Goal: Transaction & Acquisition: Purchase product/service

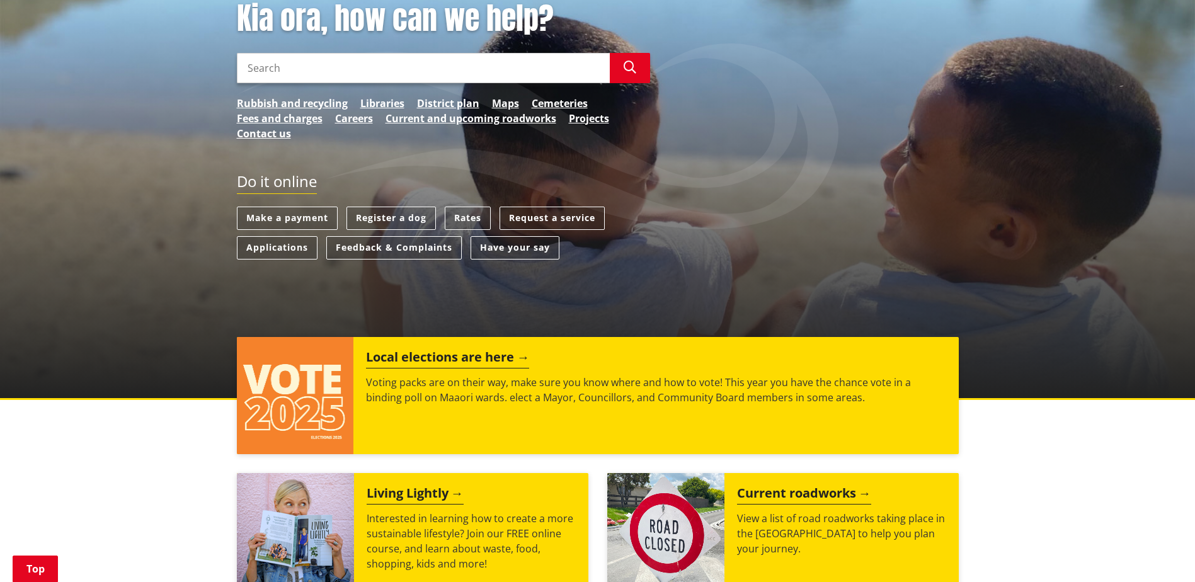
scroll to position [252, 0]
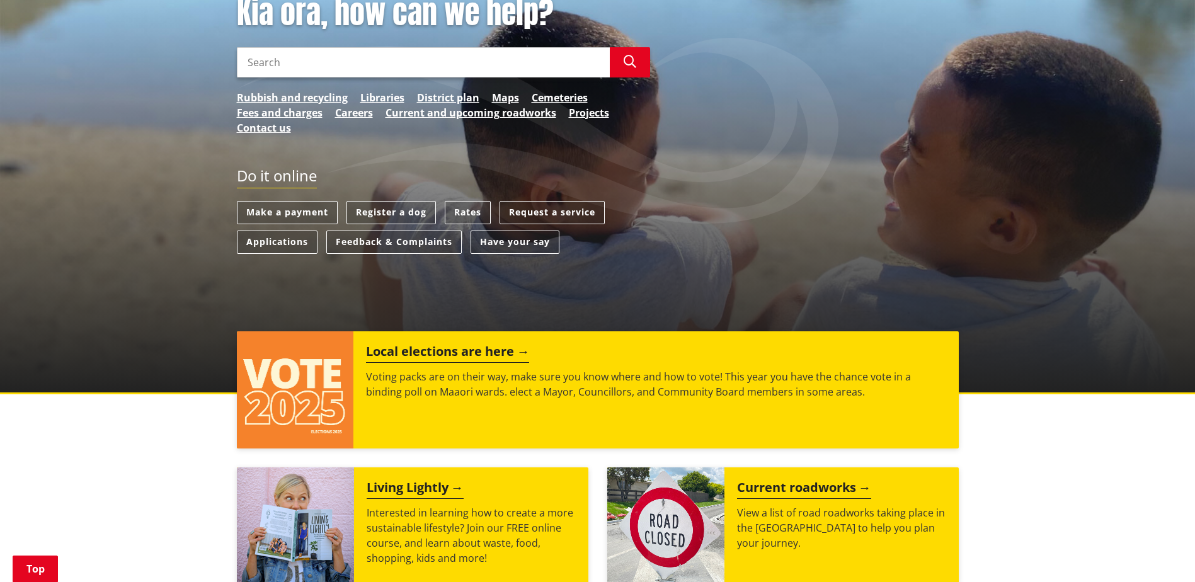
drag, startPoint x: 282, startPoint y: 186, endPoint x: 336, endPoint y: 203, distance: 56.2
click at [282, 201] on link "Make a payment" at bounding box center [287, 212] width 101 height 23
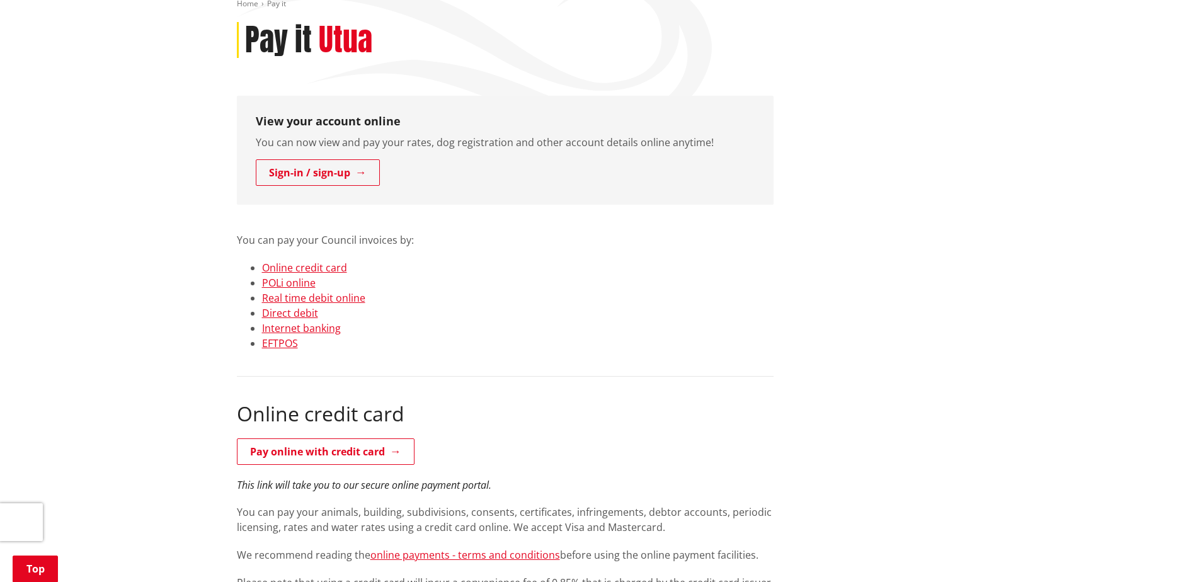
scroll to position [252, 0]
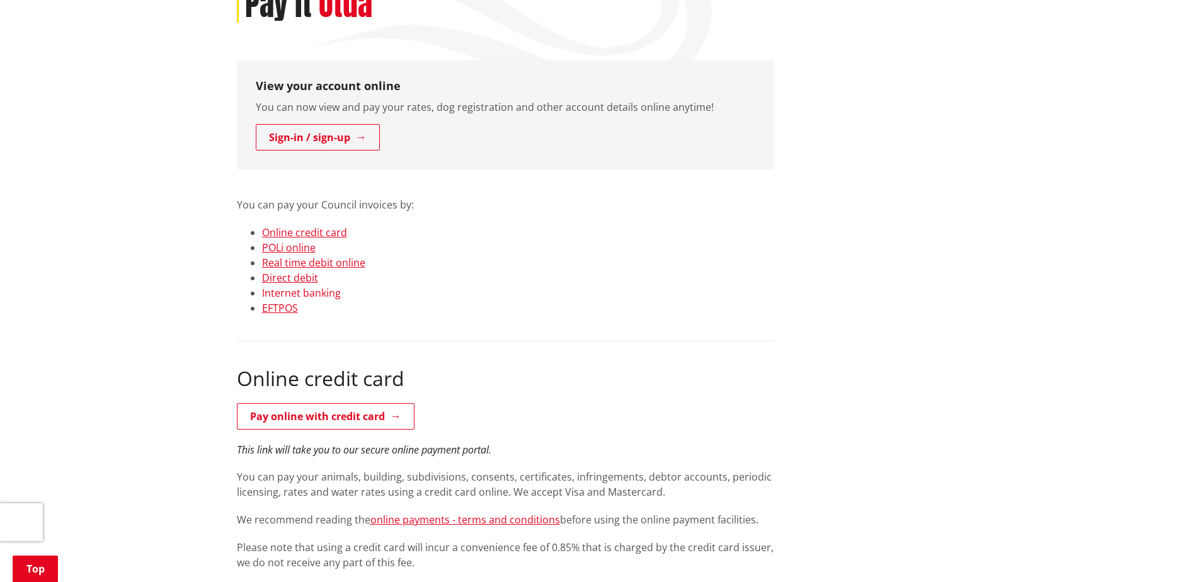
click at [317, 286] on link "Internet banking" at bounding box center [301, 293] width 79 height 14
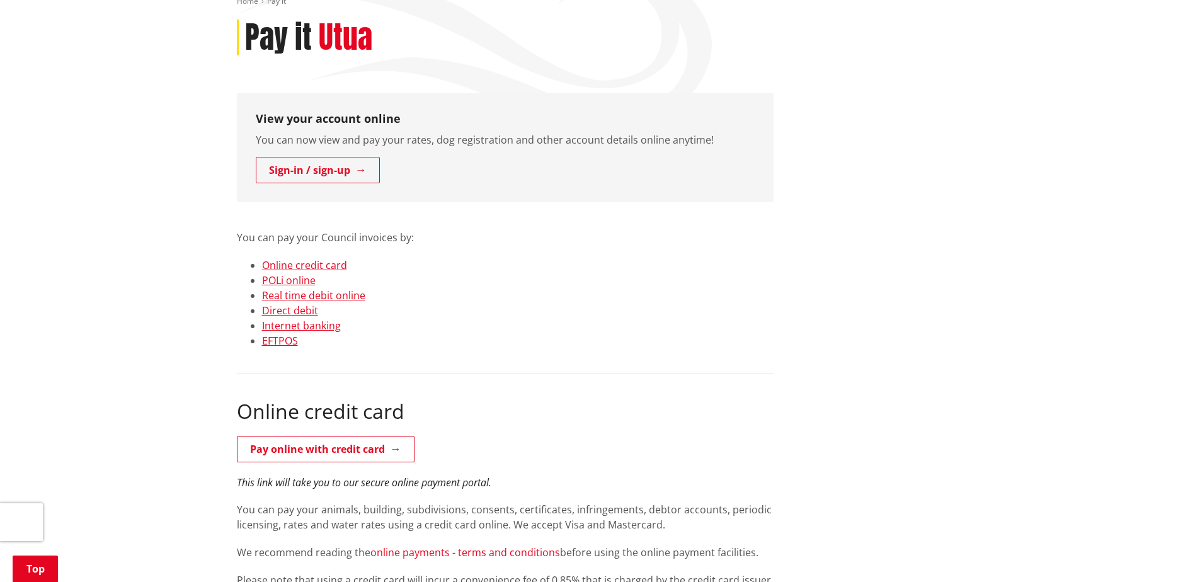
scroll to position [205, 0]
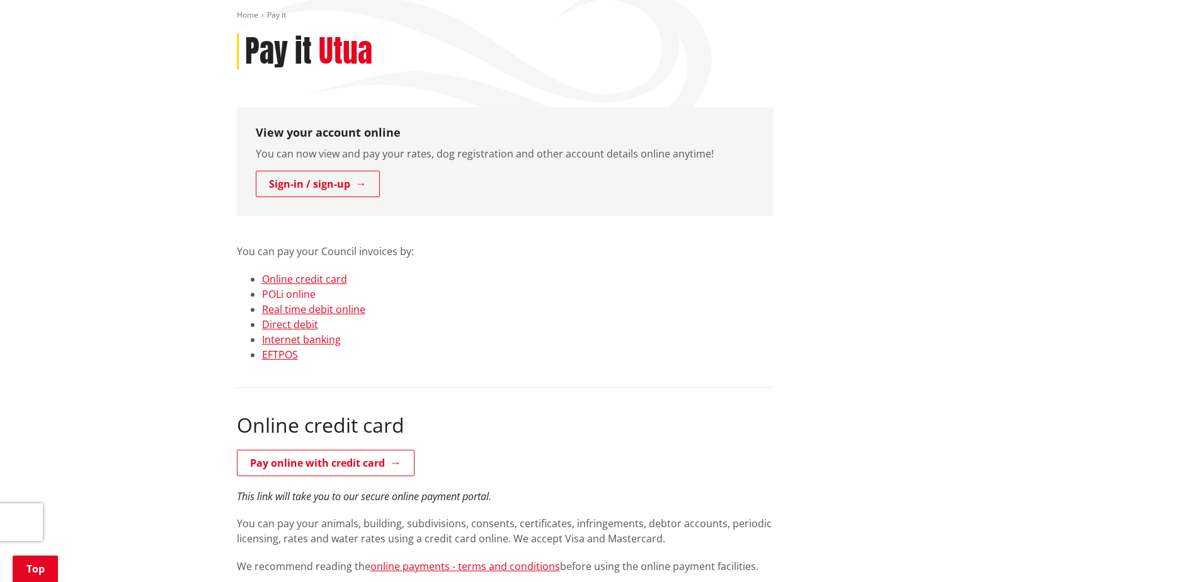
click at [300, 287] on link "POLi online" at bounding box center [289, 294] width 54 height 14
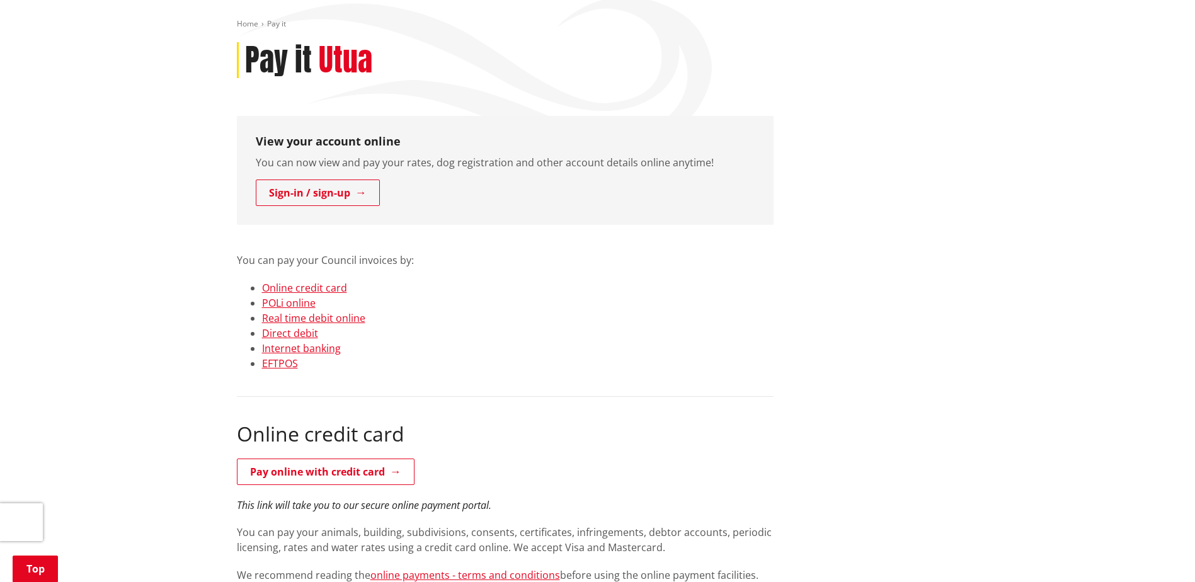
scroll to position [188, 0]
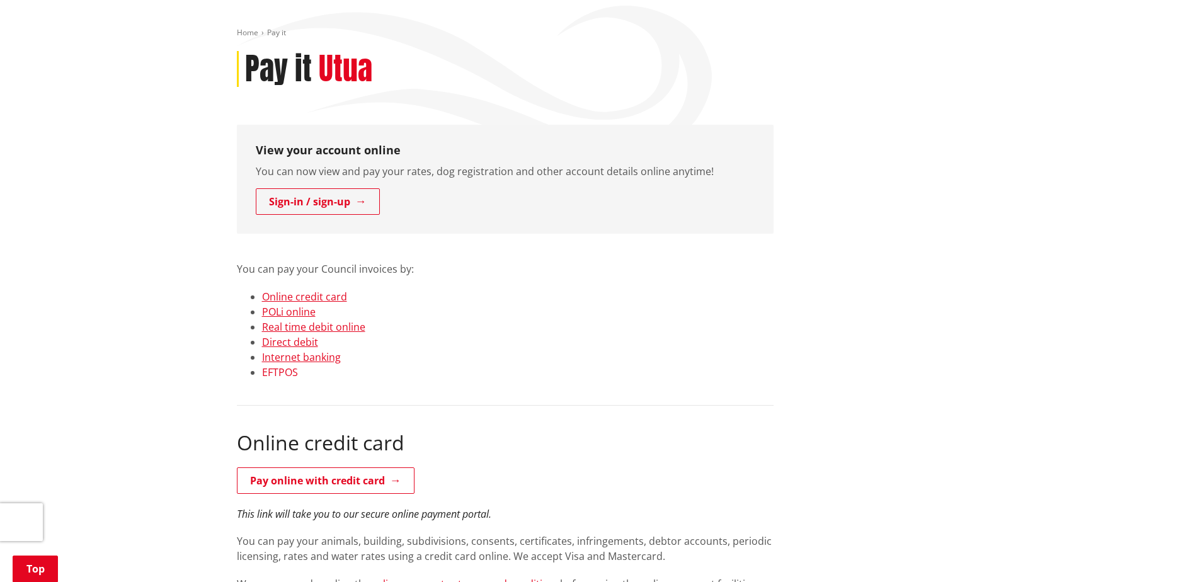
click at [282, 365] on link "EFTPOS" at bounding box center [280, 372] width 36 height 14
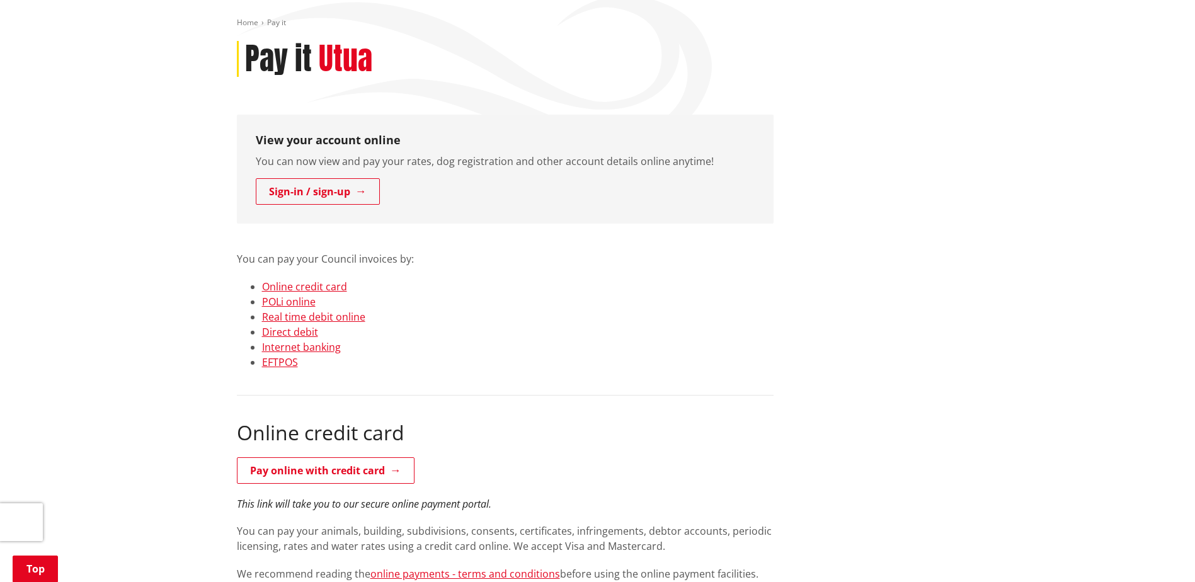
scroll to position [106, 0]
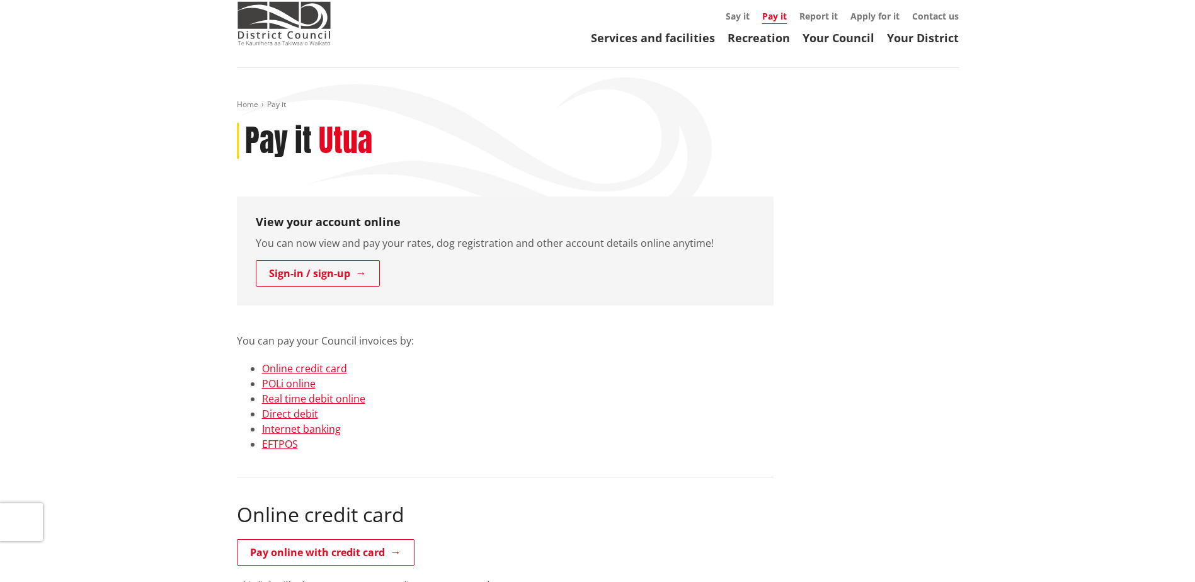
scroll to position [252, 0]
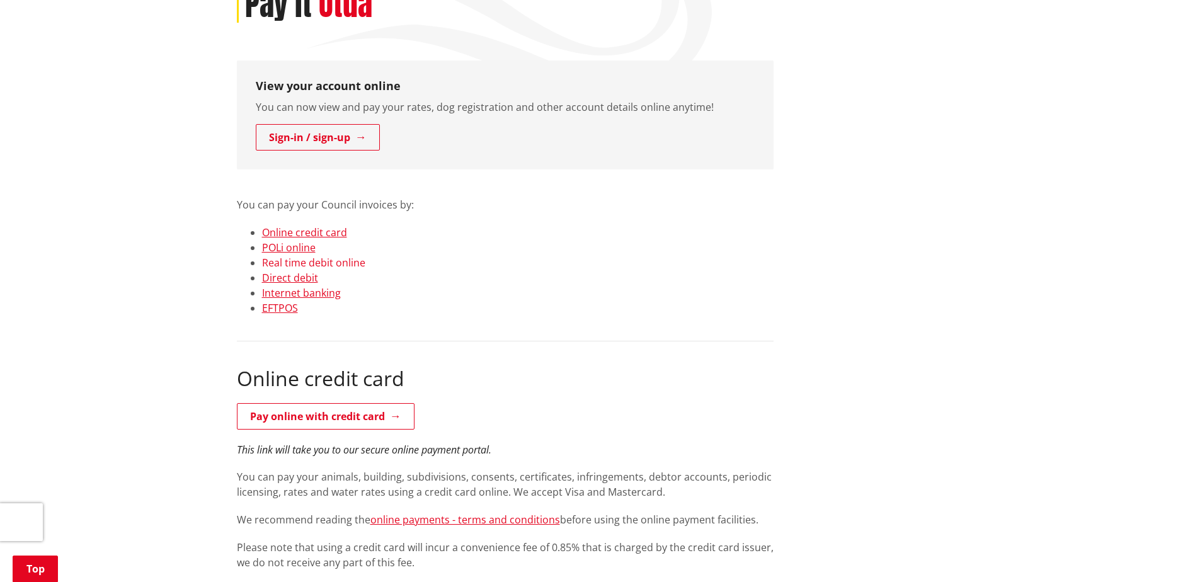
click at [344, 256] on link "Real time debit online" at bounding box center [313, 263] width 103 height 14
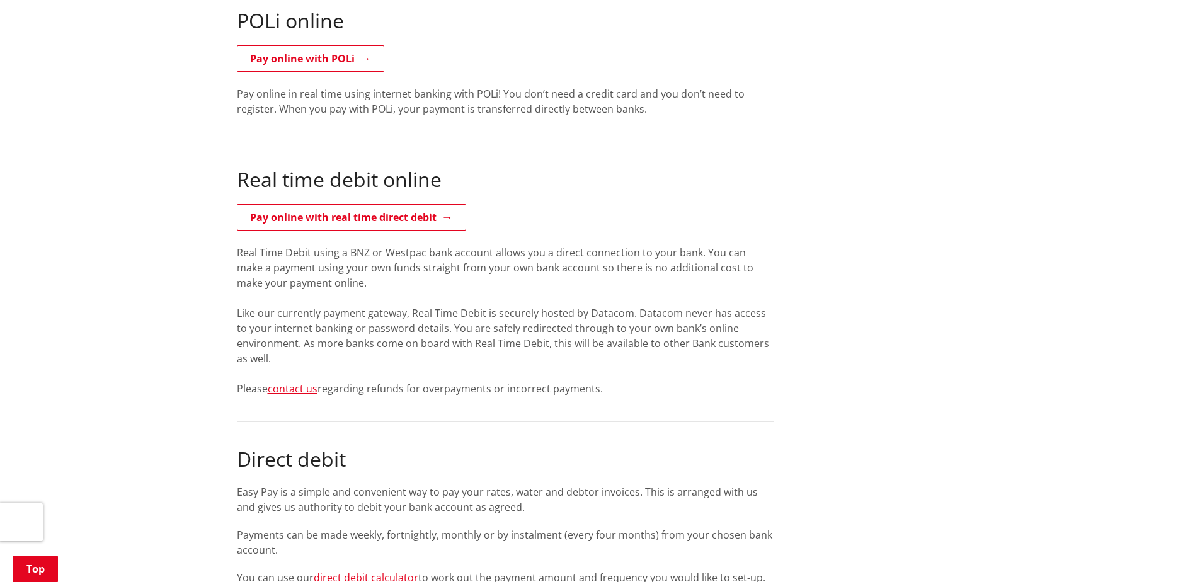
scroll to position [976, 0]
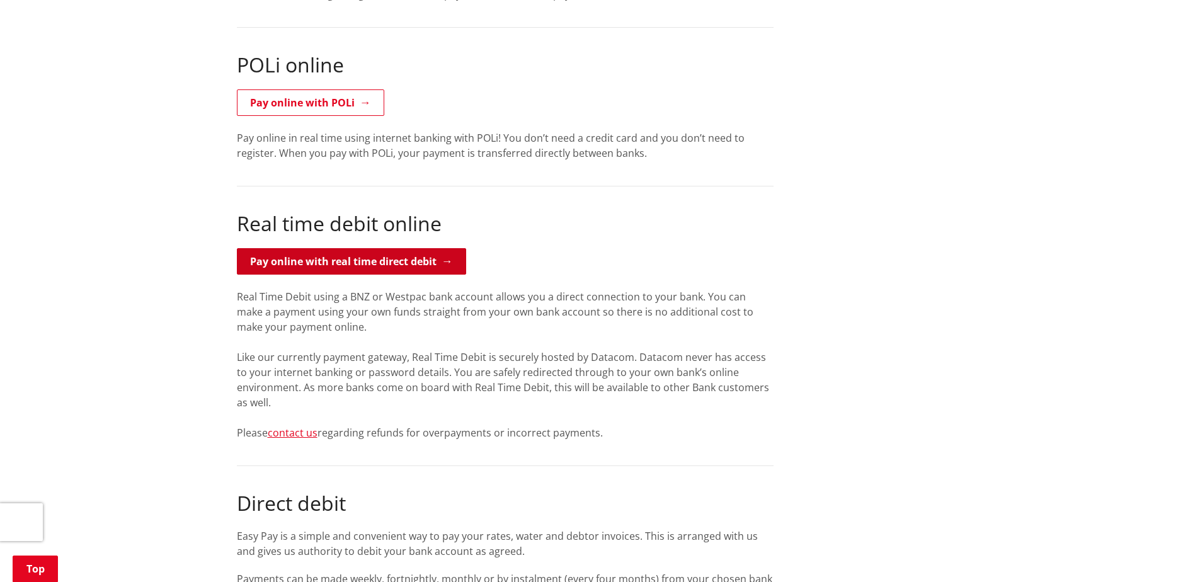
click at [436, 248] on link "Pay online with real time direct debit" at bounding box center [351, 261] width 229 height 26
